Goal: Understand process/instructions: Learn how to perform a task or action

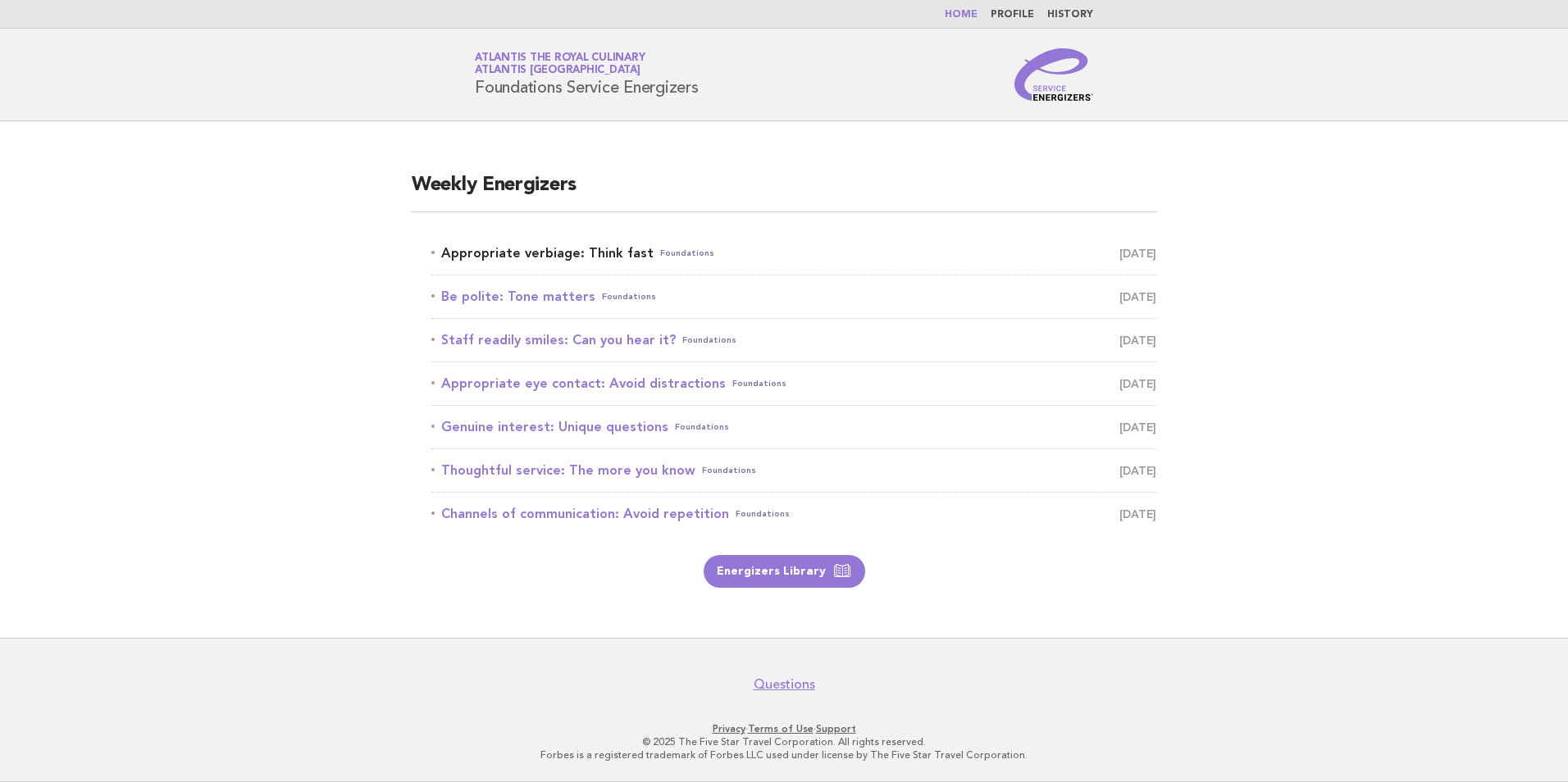
click at [613, 252] on link "Appropriate verbiage: Think fast Foundations September 19" at bounding box center [794, 254] width 725 height 23
click at [820, 578] on link "Energizers Library" at bounding box center [785, 571] width 162 height 32
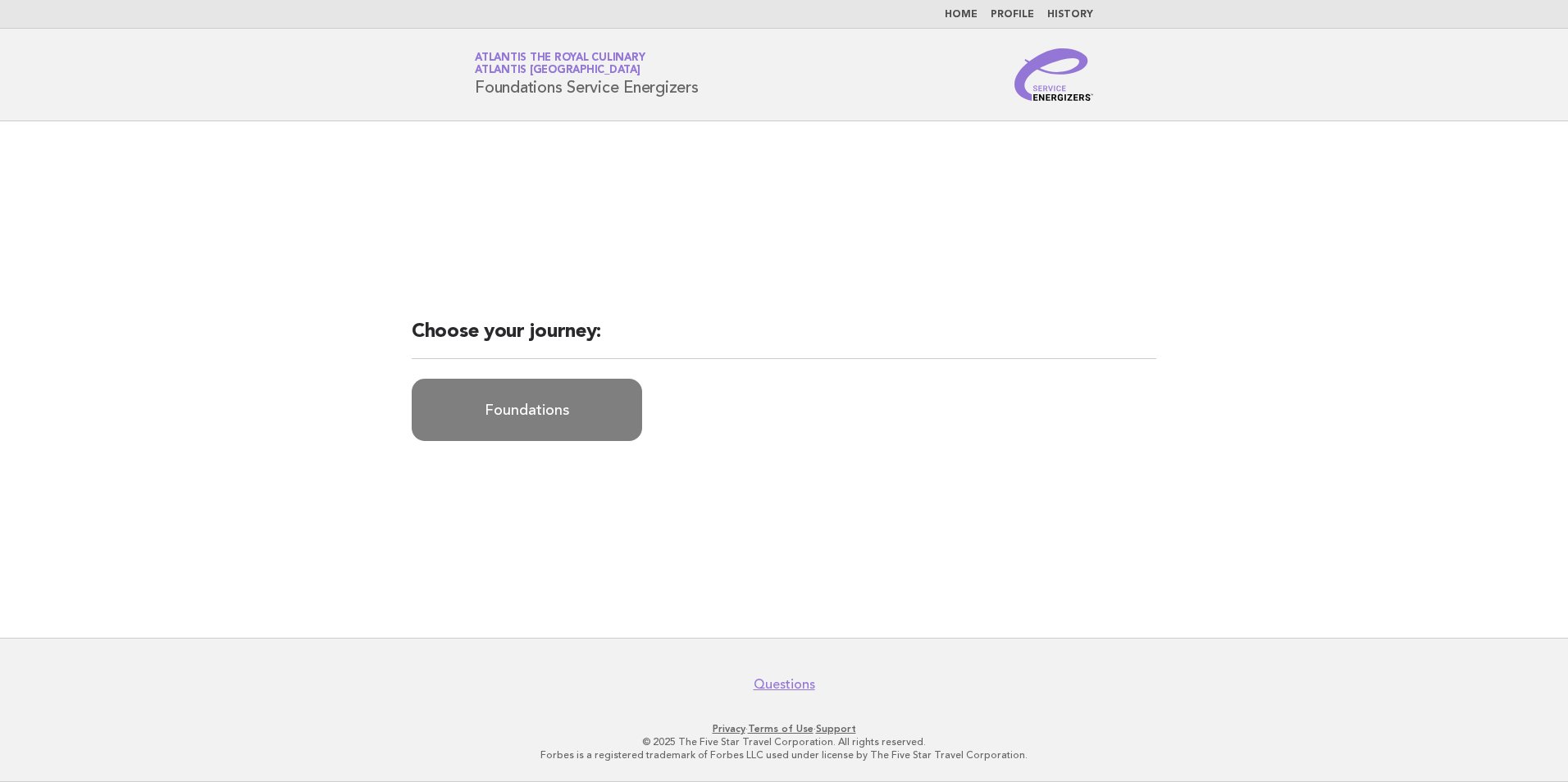
click at [559, 418] on link "Foundations" at bounding box center [527, 409] width 230 height 62
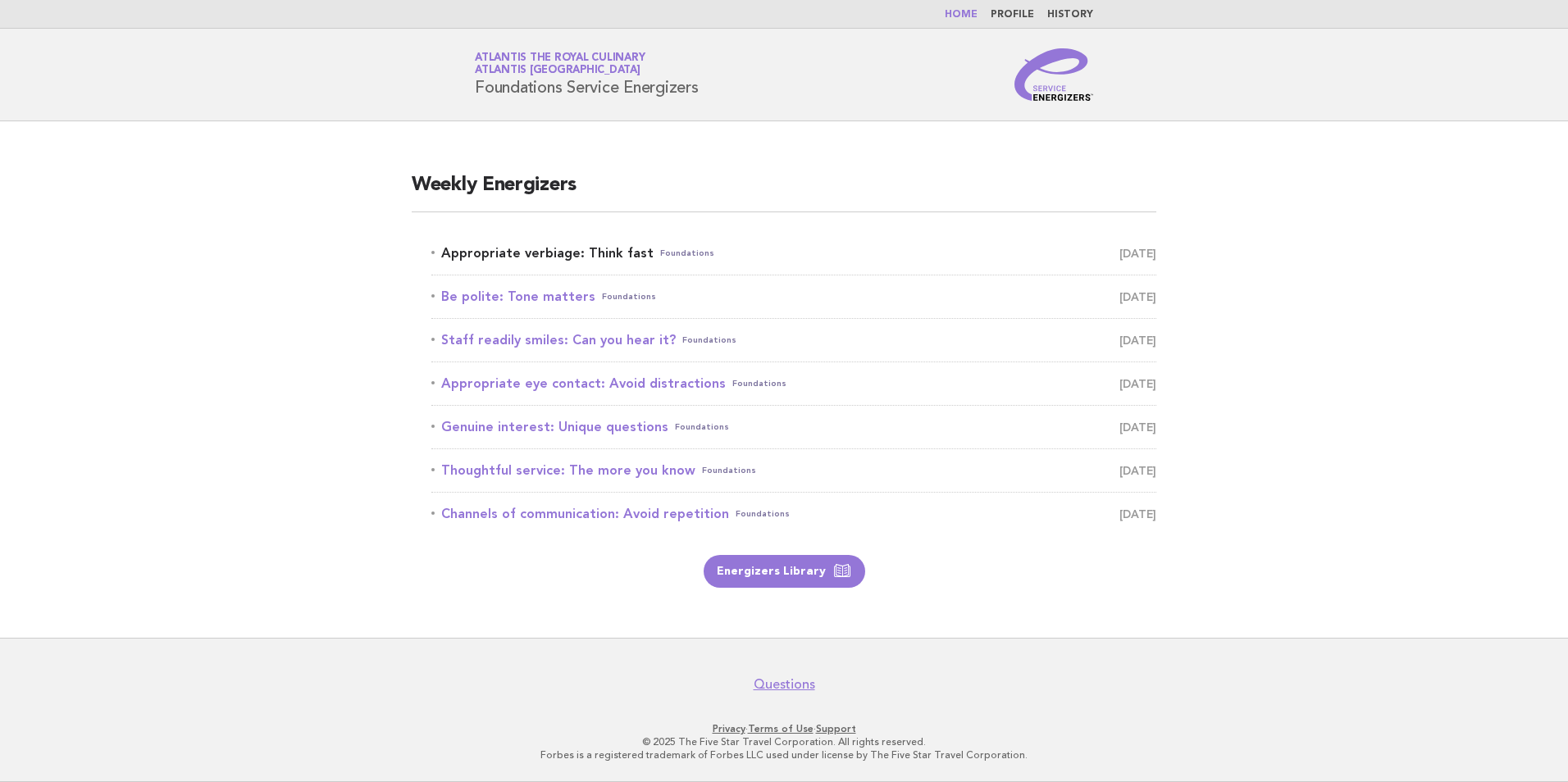
click at [599, 250] on link "Appropriate verbiage: Think fast Foundations [DATE]" at bounding box center [794, 254] width 725 height 23
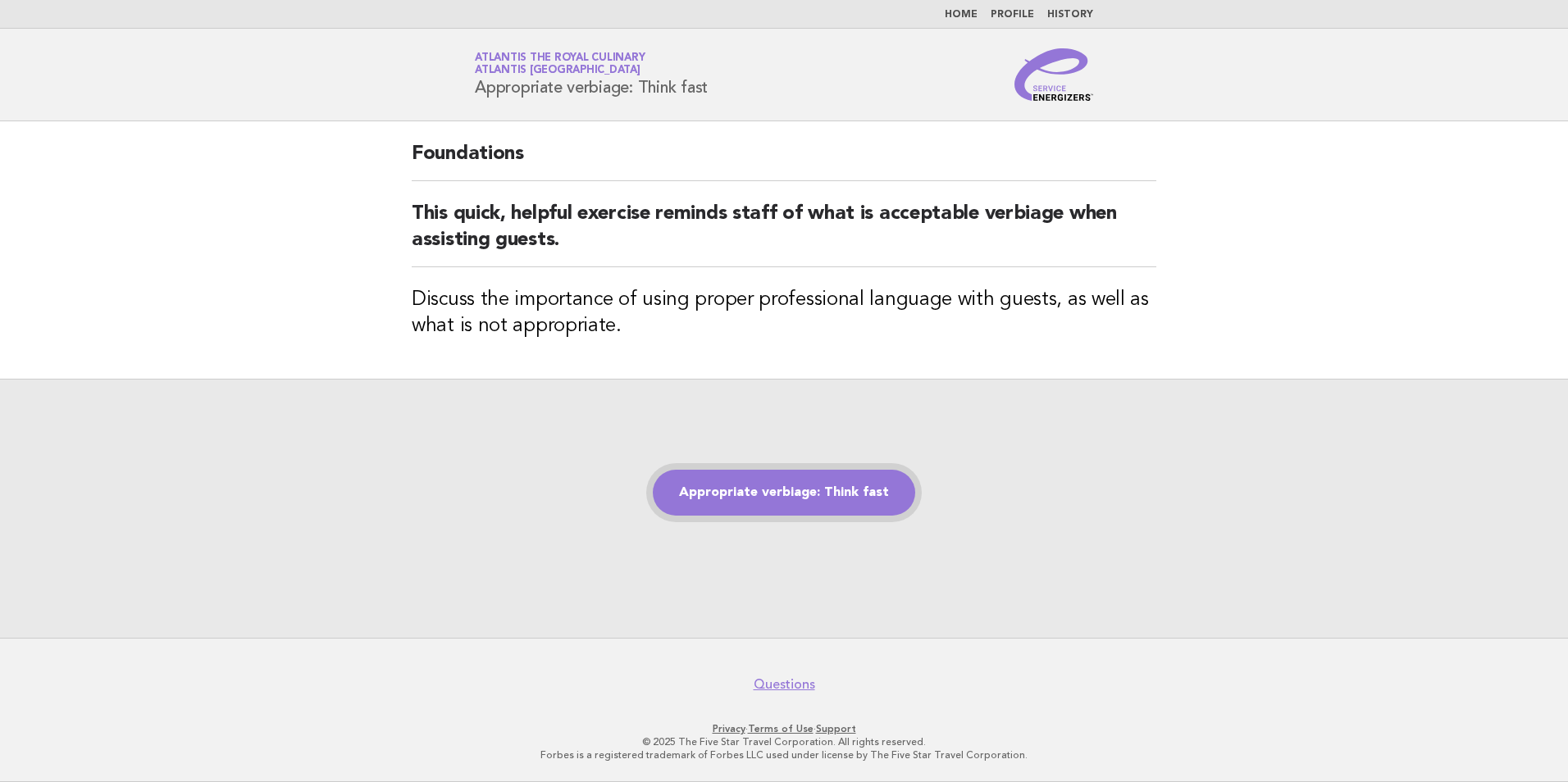
click at [794, 488] on link "Appropriate verbiage: Think fast" at bounding box center [784, 492] width 263 height 46
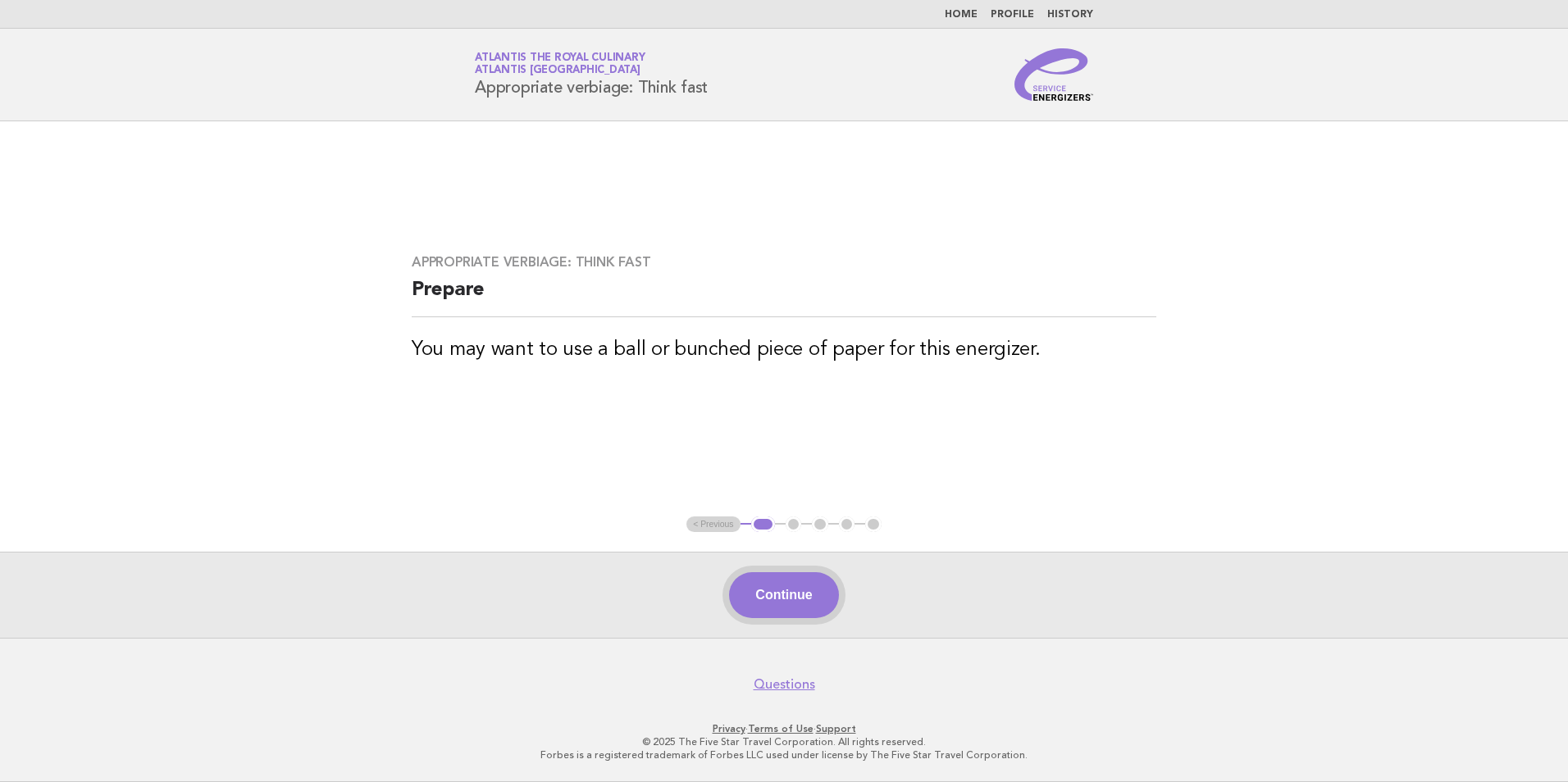
click at [833, 595] on button "Continue" at bounding box center [783, 595] width 109 height 46
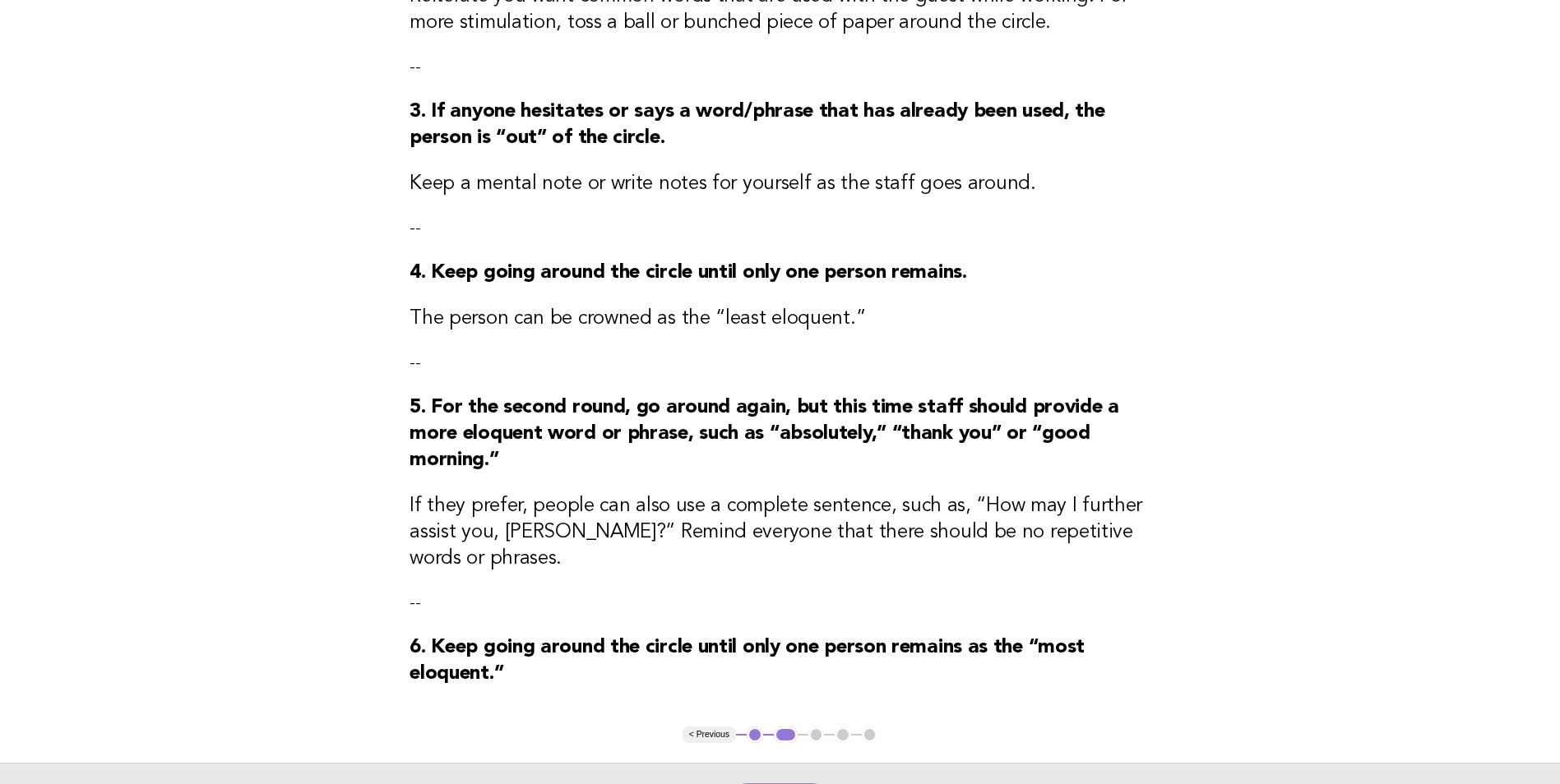
scroll to position [493, 0]
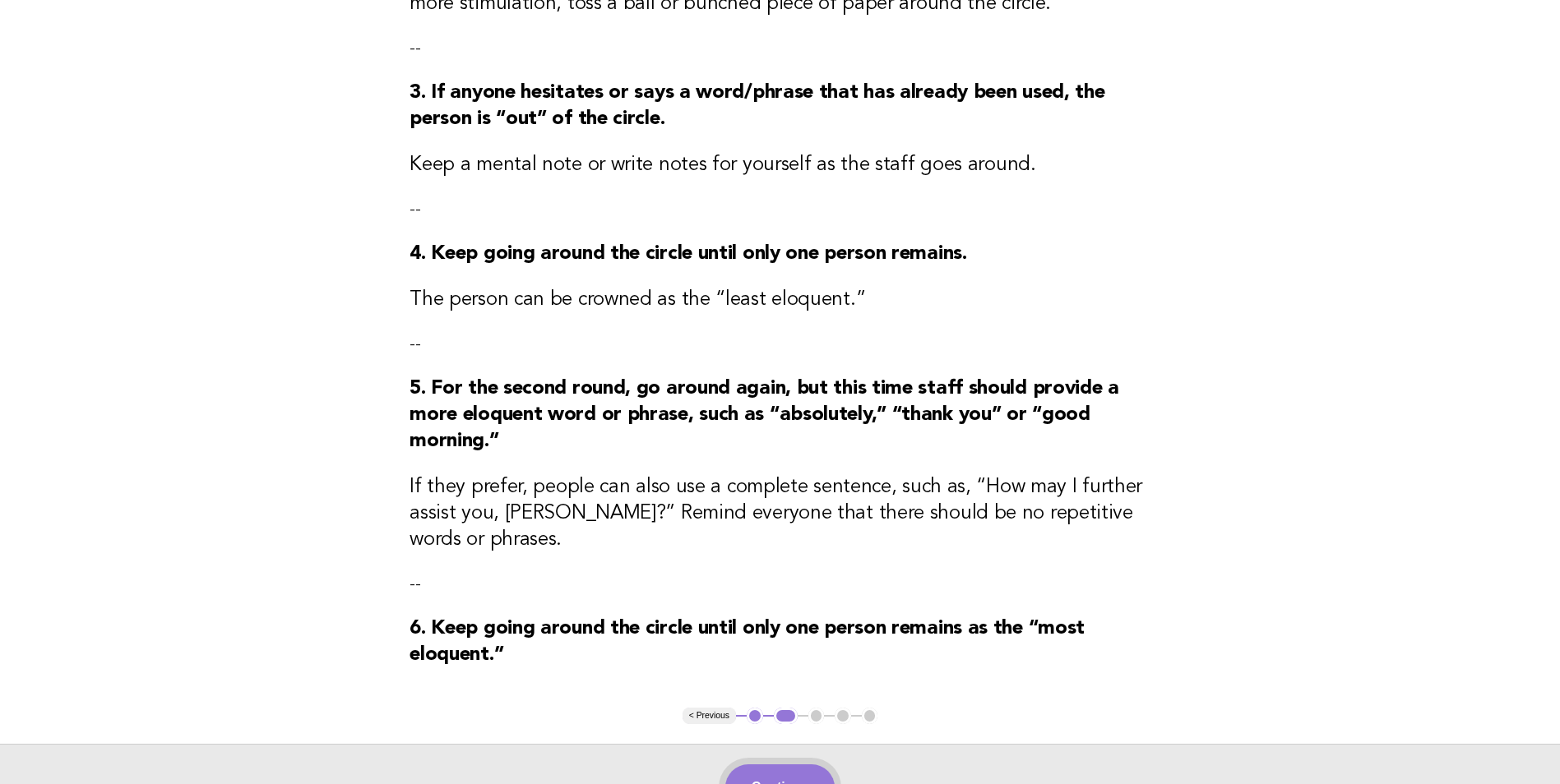
click at [789, 764] on button "Continue" at bounding box center [780, 787] width 109 height 46
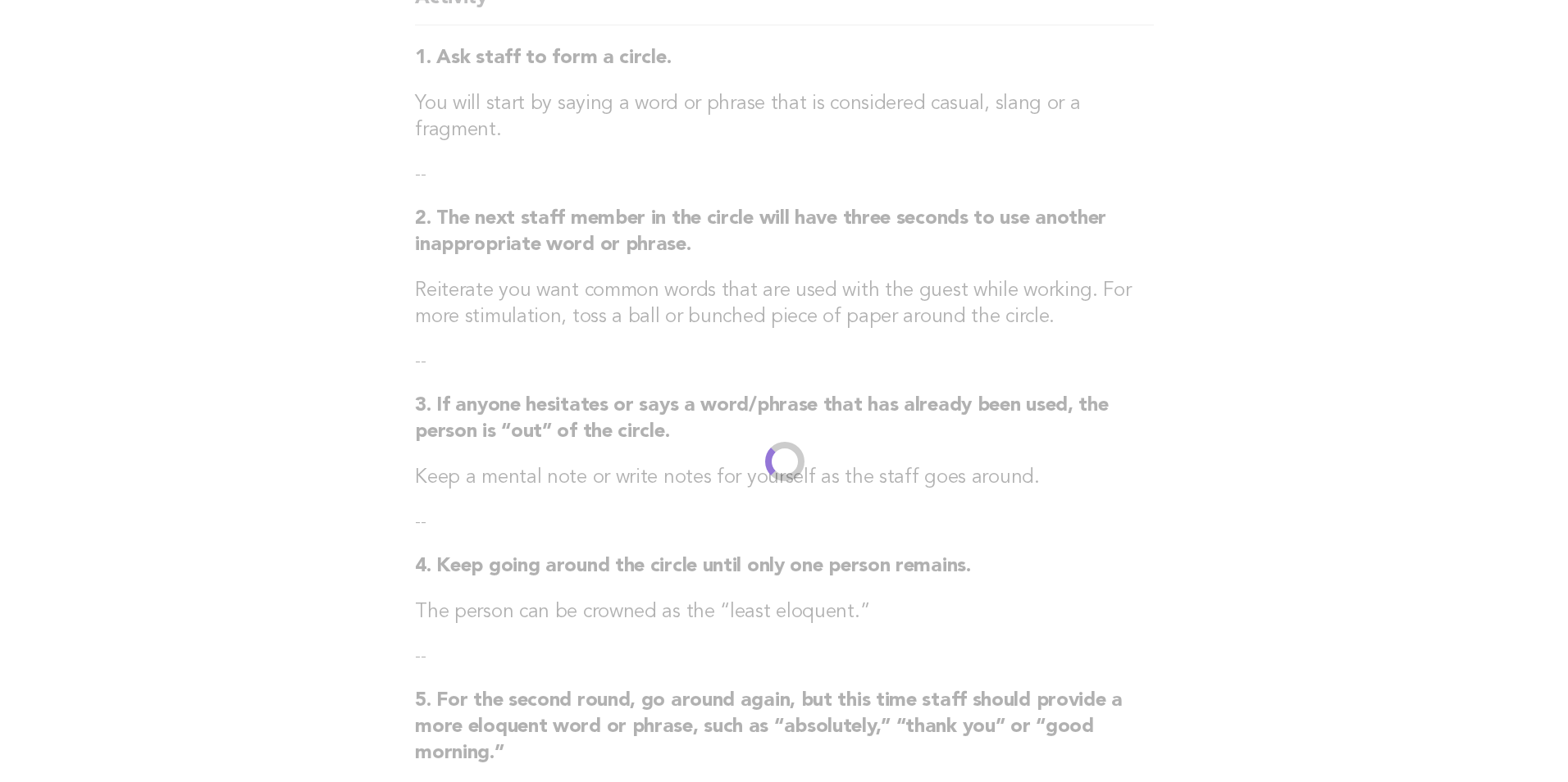
scroll to position [0, 0]
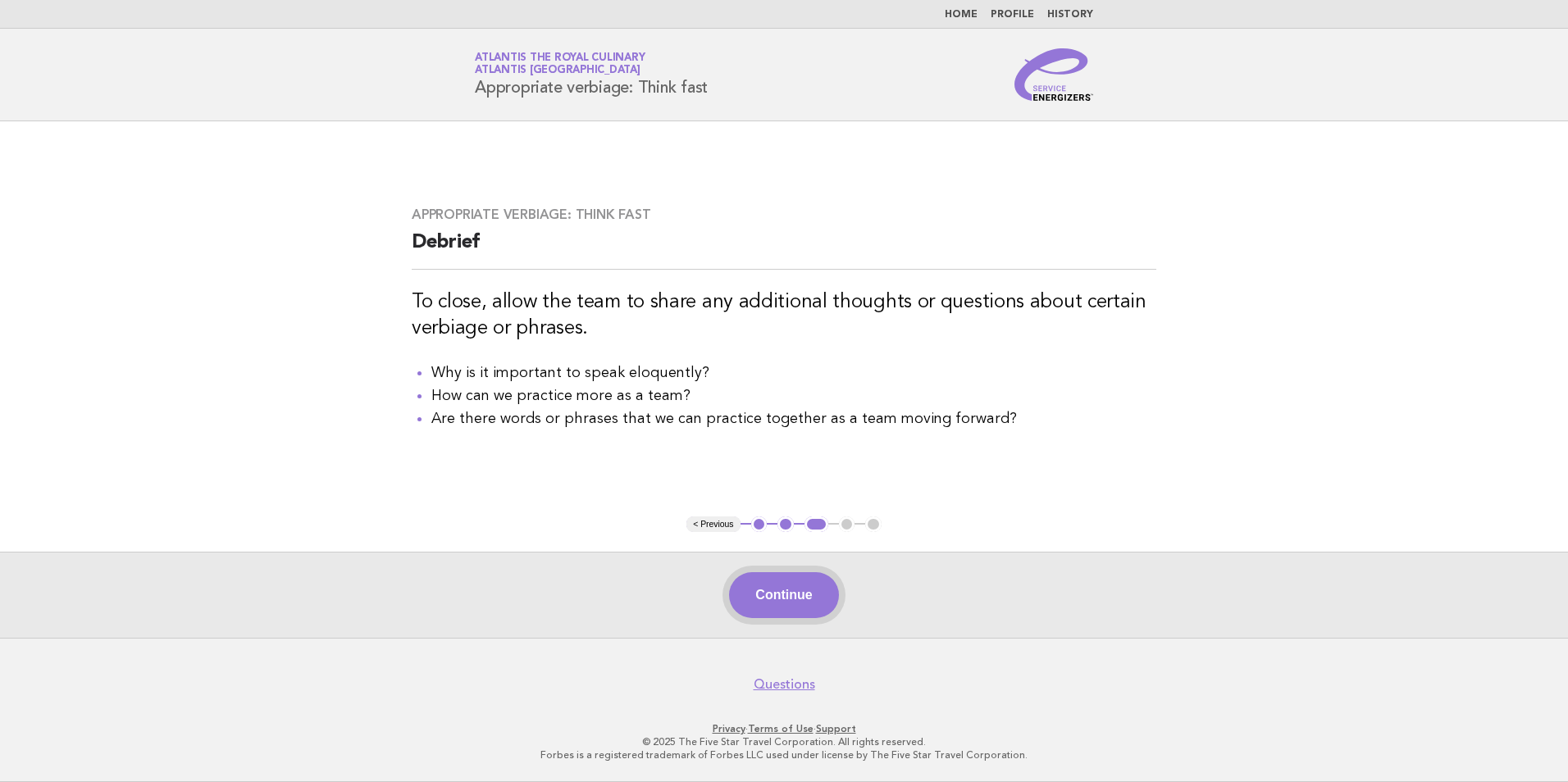
click at [808, 595] on button "Continue" at bounding box center [783, 595] width 109 height 46
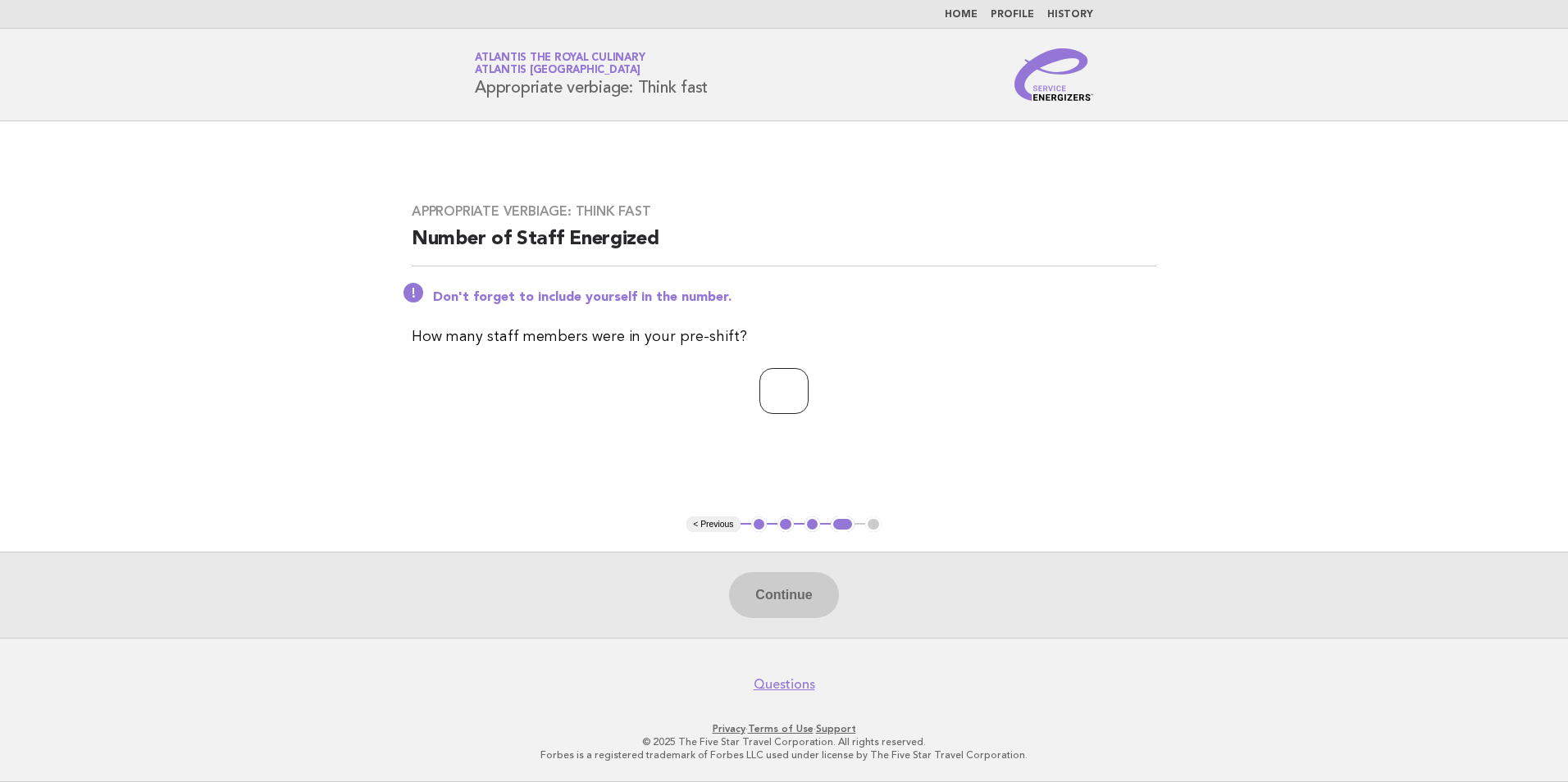
click at [772, 392] on input "number" at bounding box center [784, 391] width 50 height 46
type input "*"
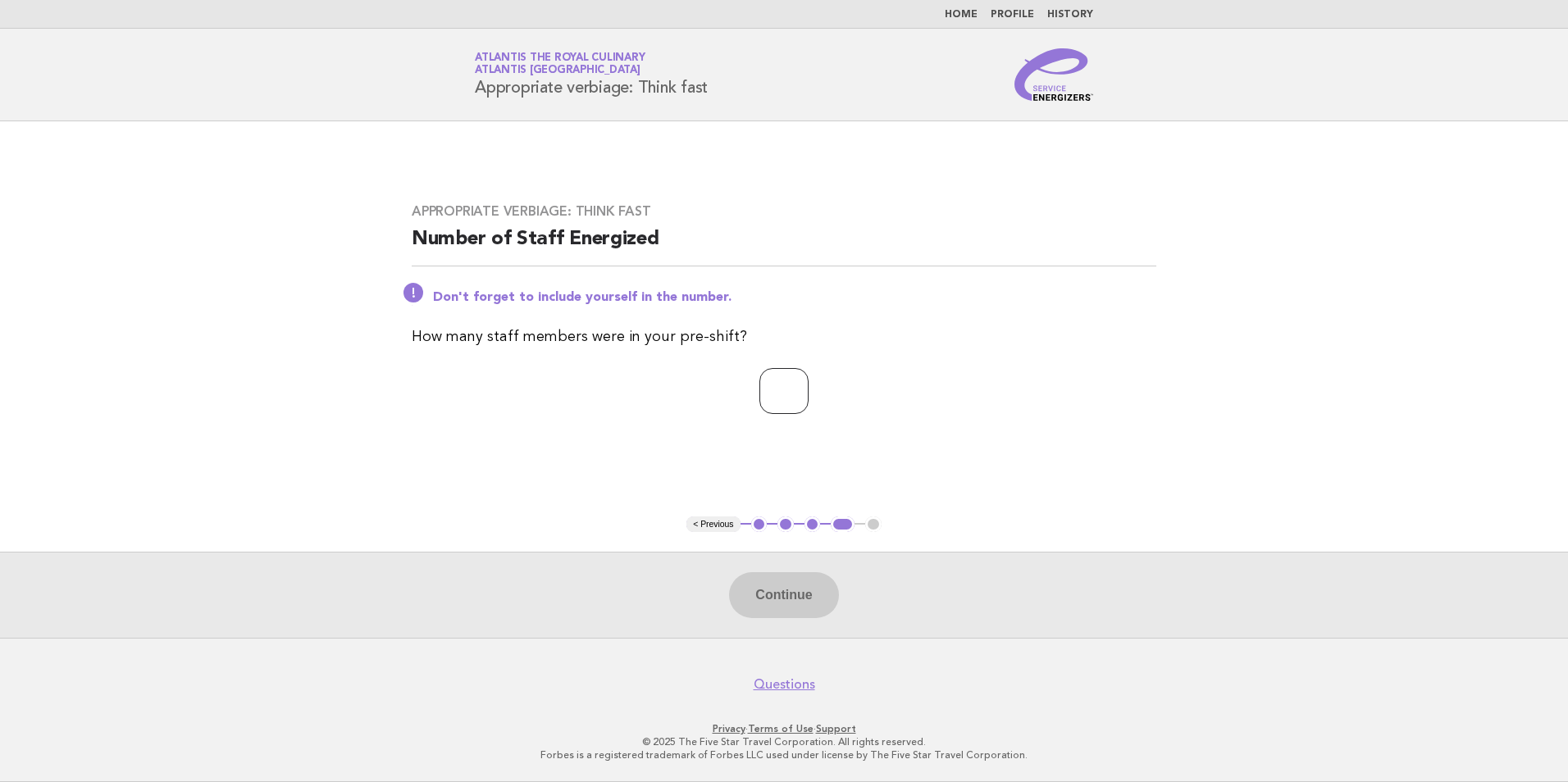
type input "*"
type input "**"
click at [778, 581] on button "Continue" at bounding box center [783, 595] width 109 height 46
